Goal: Task Accomplishment & Management: Manage account settings

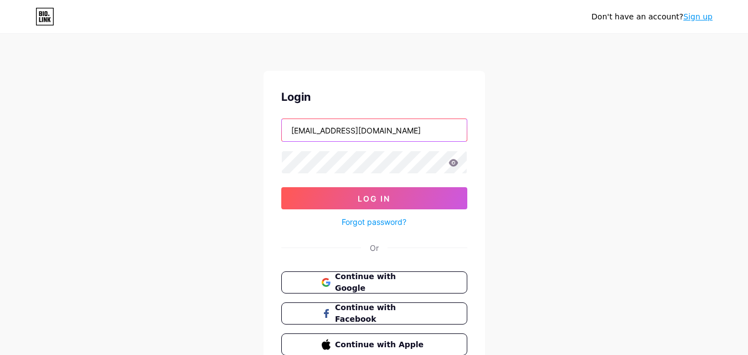
click at [429, 122] on input "[EMAIL_ADDRESS][DOMAIN_NAME]" at bounding box center [374, 130] width 185 height 22
click at [352, 131] on input "[EMAIL_ADDRESS][DOMAIN_NAME]" at bounding box center [374, 130] width 185 height 22
type input "[EMAIL_ADDRESS][DOMAIN_NAME]"
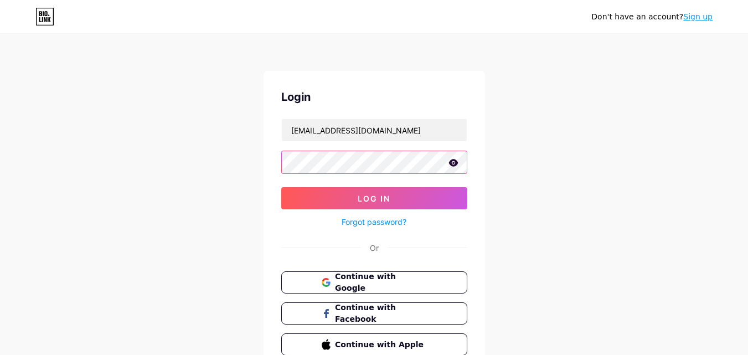
click at [281, 187] on button "Log In" at bounding box center [374, 198] width 186 height 22
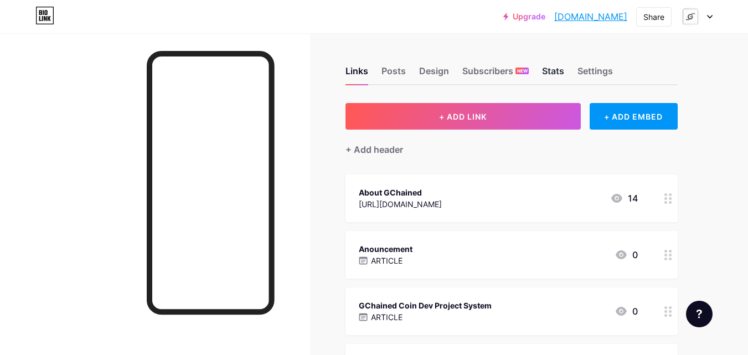
click at [553, 70] on div "Stats" at bounding box center [553, 74] width 22 height 20
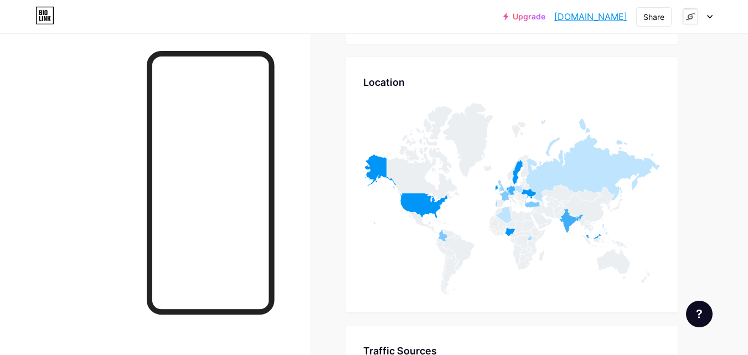
scroll to position [4586, 0]
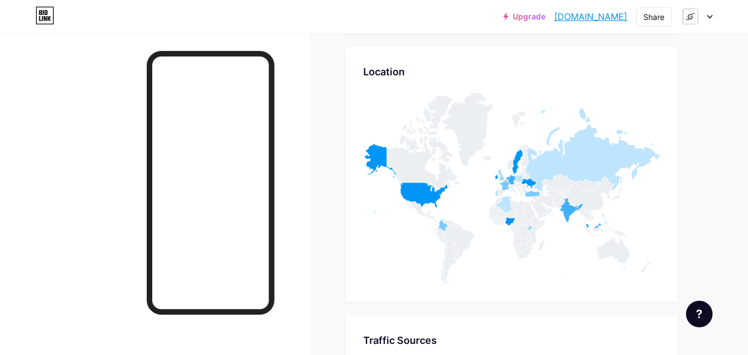
click at [707, 24] on div at bounding box center [697, 17] width 32 height 20
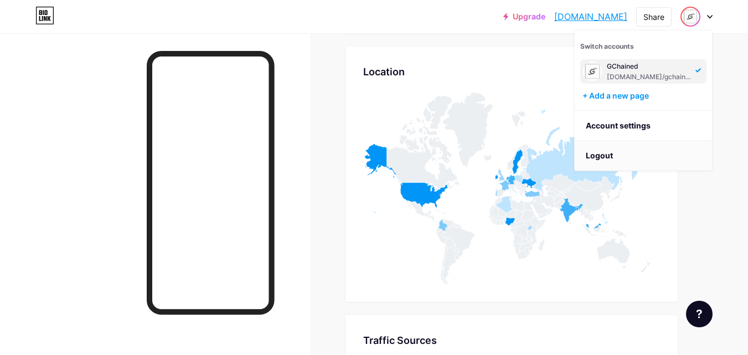
click at [629, 160] on li "Logout" at bounding box center [643, 156] width 137 height 30
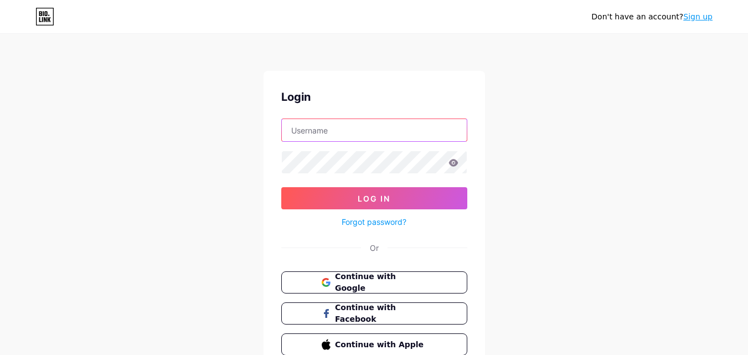
type input "[EMAIL_ADDRESS][DOMAIN_NAME]"
